Goal: Information Seeking & Learning: Learn about a topic

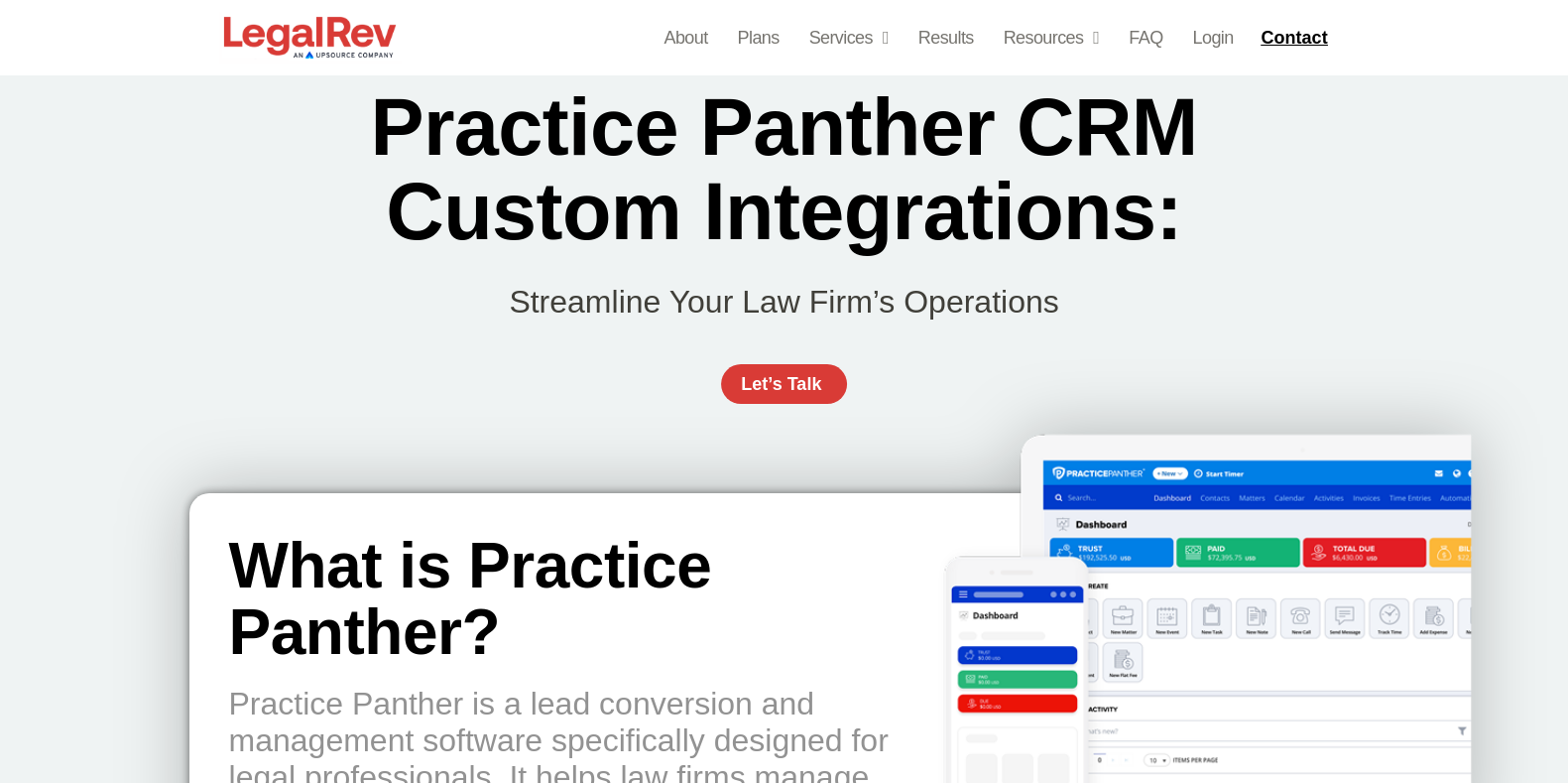
scroll to position [42, 0]
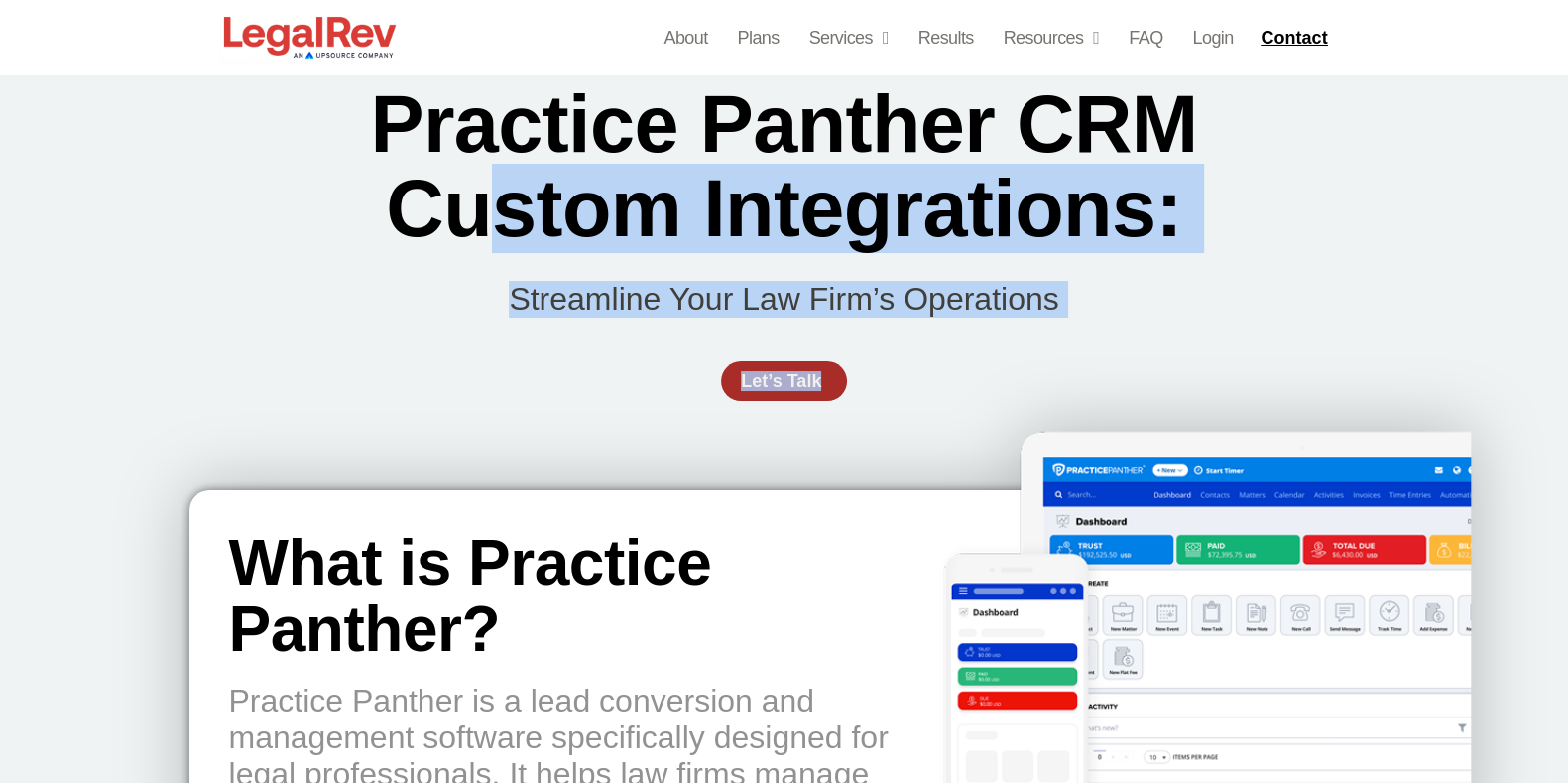
drag, startPoint x: 0, startPoint y: 0, endPoint x: 828, endPoint y: 383, distance: 912.3
click at [828, 383] on div "Practice Panther CRM Custom Integrations: Streamline Your Law Firm’s Operations…" at bounding box center [784, 252] width 1190 height 438
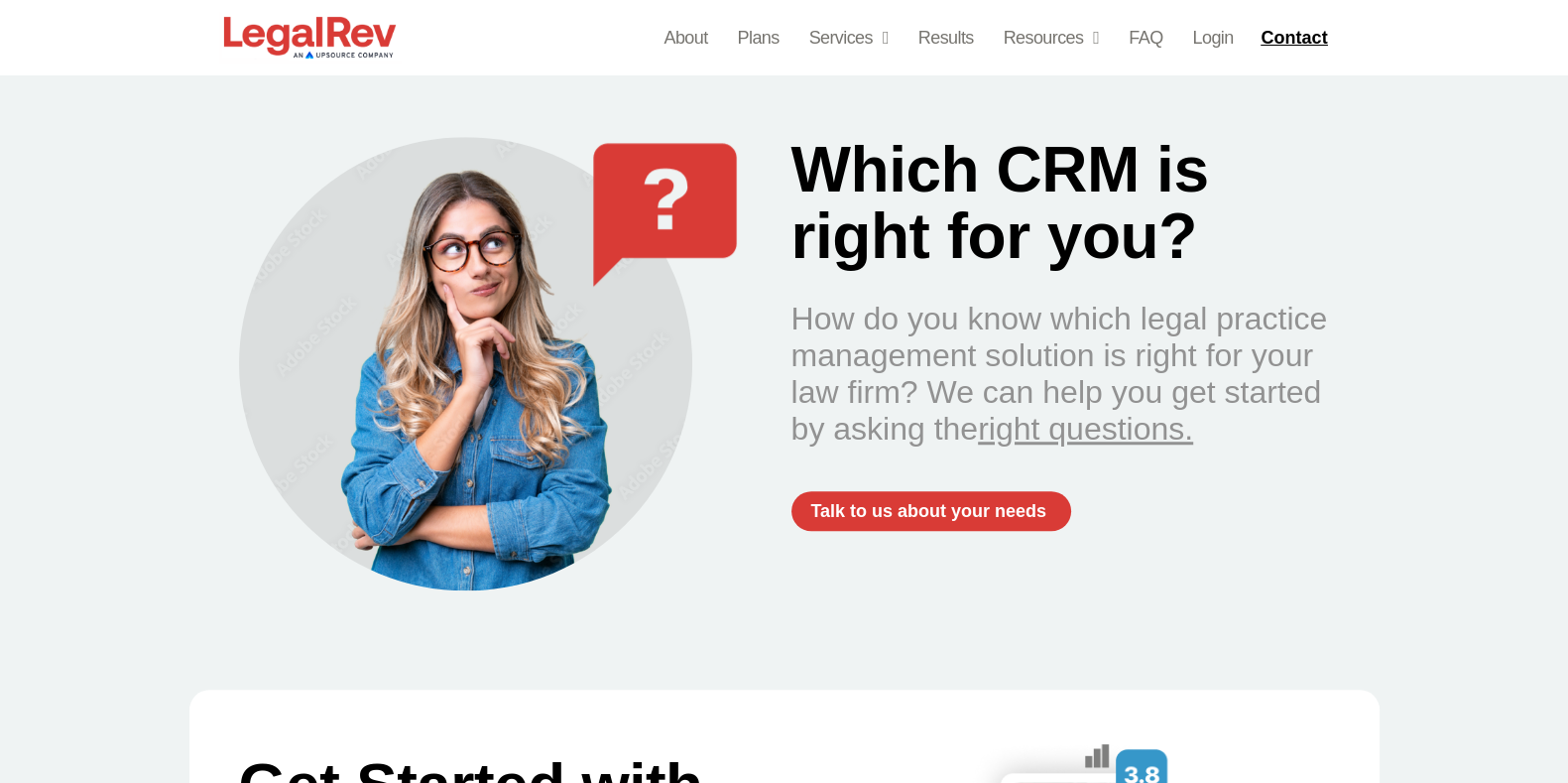
scroll to position [1971, 0]
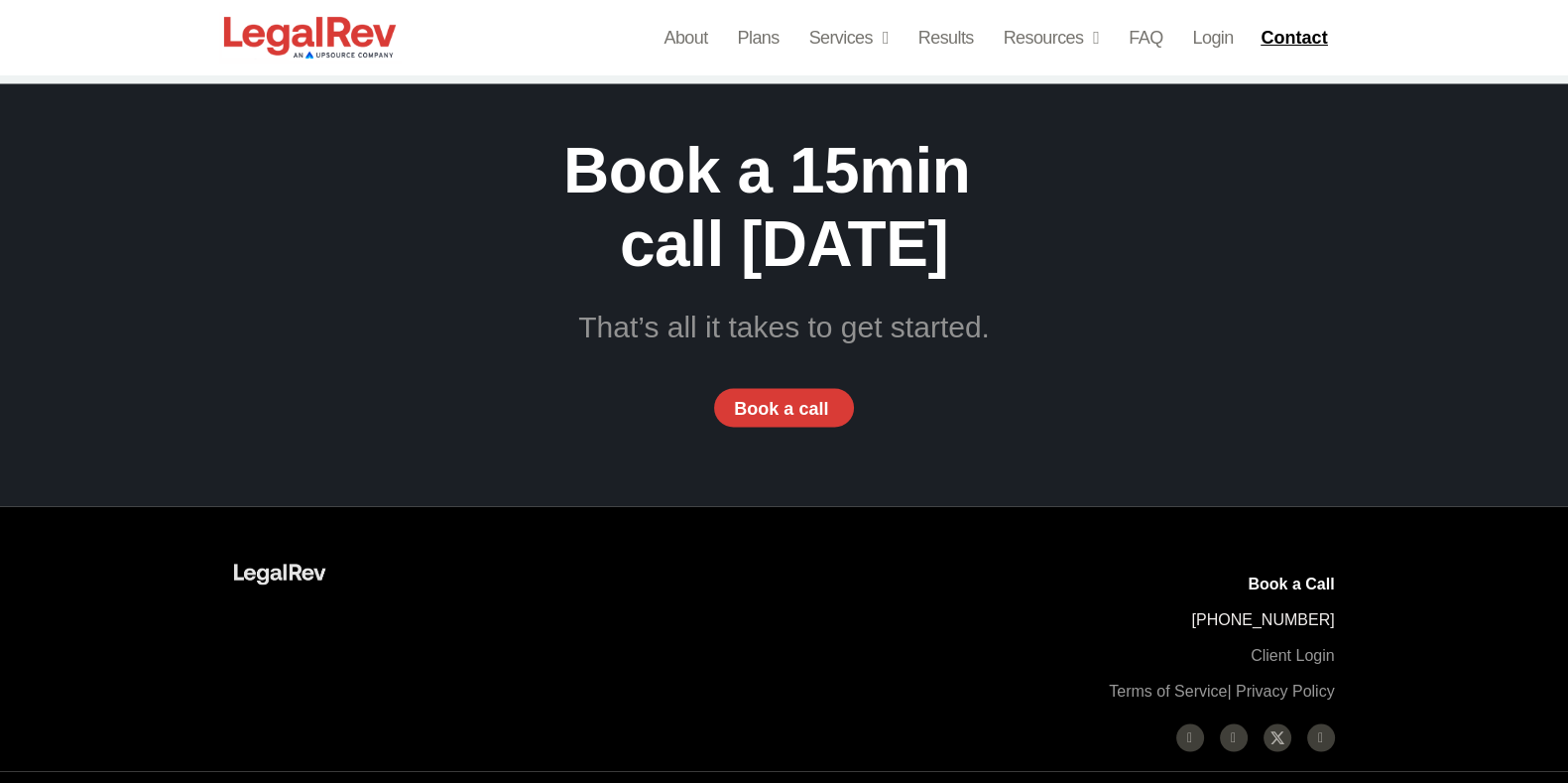
scroll to position [4627, 0]
